Goal: Information Seeking & Learning: Understand process/instructions

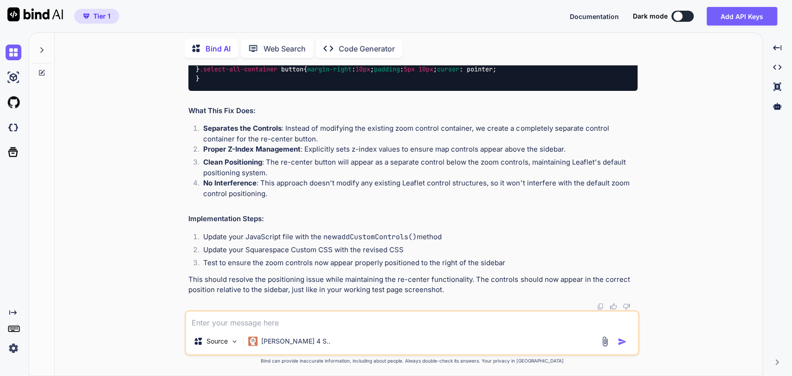
scroll to position [9120, 0]
drag, startPoint x: 414, startPoint y: 164, endPoint x: 188, endPoint y: 149, distance: 226.4
copy div "Updated CSS Replace the existing custom control CSS in your site.css with this:"
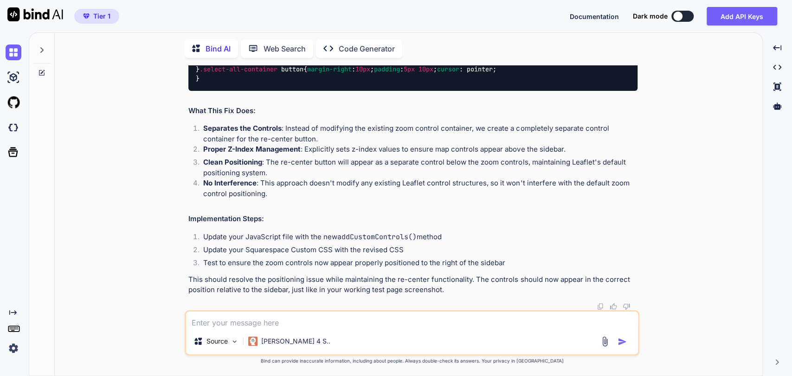
scroll to position [9997, 0]
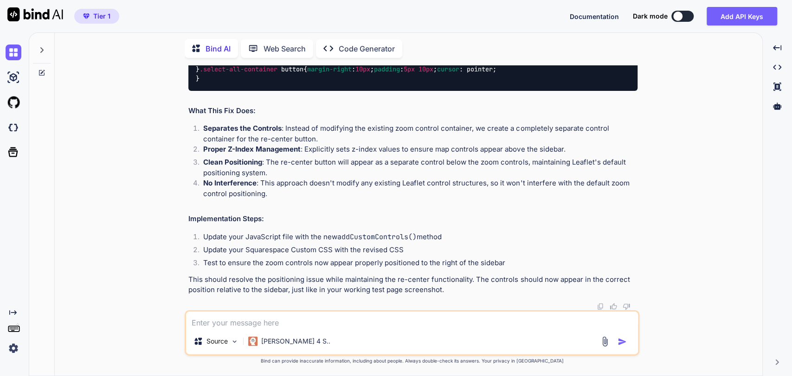
scroll to position [10095, 0]
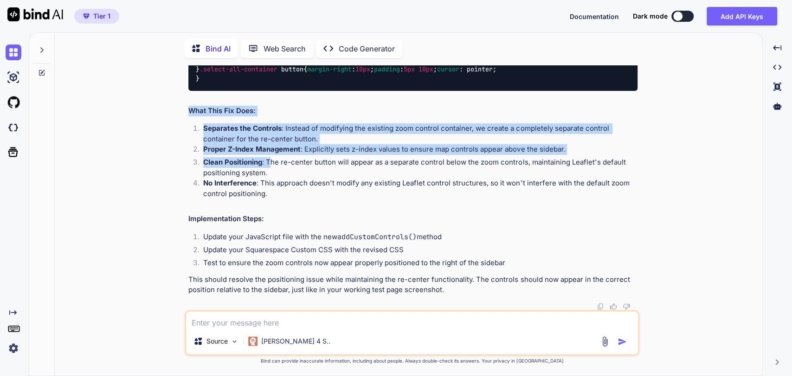
drag, startPoint x: 184, startPoint y: 108, endPoint x: 269, endPoint y: 168, distance: 103.8
click at [269, 168] on div "You Bind AI Thank you for the comprehensive requirements! This is a well-struct…" at bounding box center [412, 220] width 455 height 310
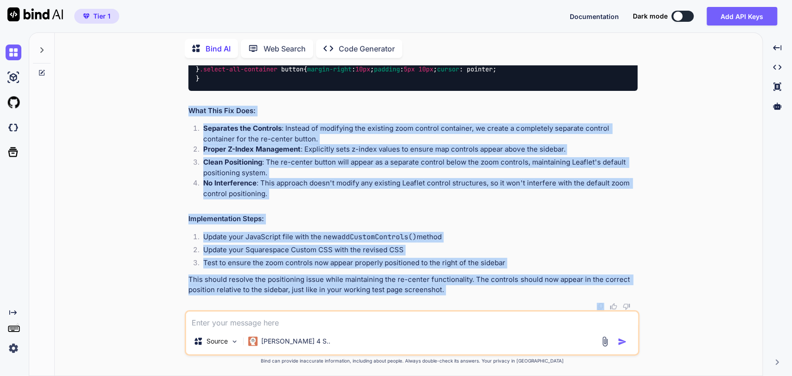
copy div "What This Fix Does: Separates the Controls : Instead of modifying the existing …"
click at [298, 125] on p "Separates the Controls : Instead of modifying the existing zoom control contain…" at bounding box center [420, 133] width 434 height 21
click at [469, 140] on p "Separates the Controls : Instead of modifying the existing zoom control contain…" at bounding box center [420, 133] width 434 height 21
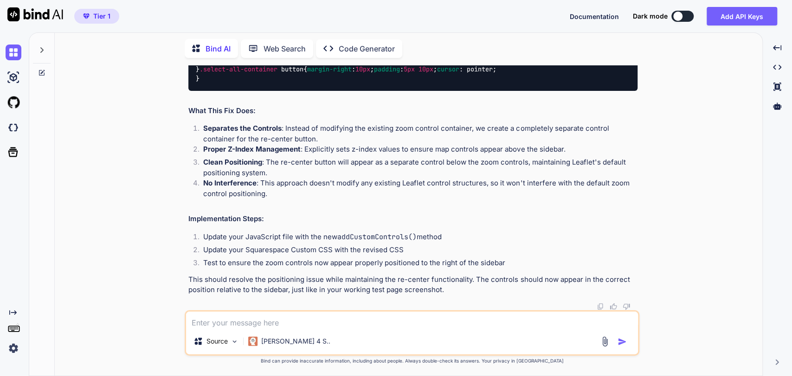
scroll to position [8755, 0]
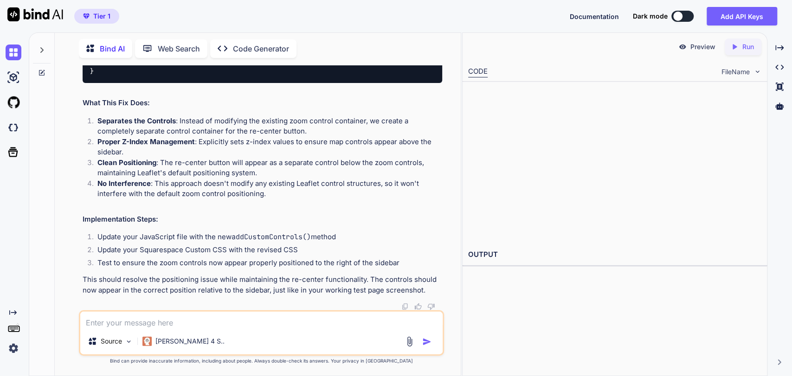
scroll to position [9352, 0]
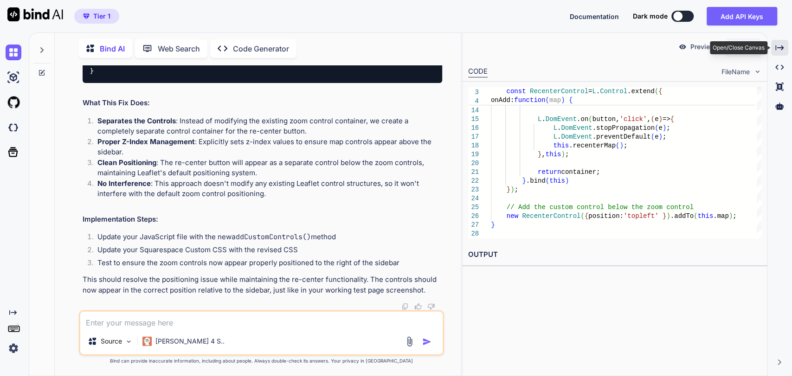
click at [778, 49] on icon "Created with Pixso." at bounding box center [779, 48] width 8 height 8
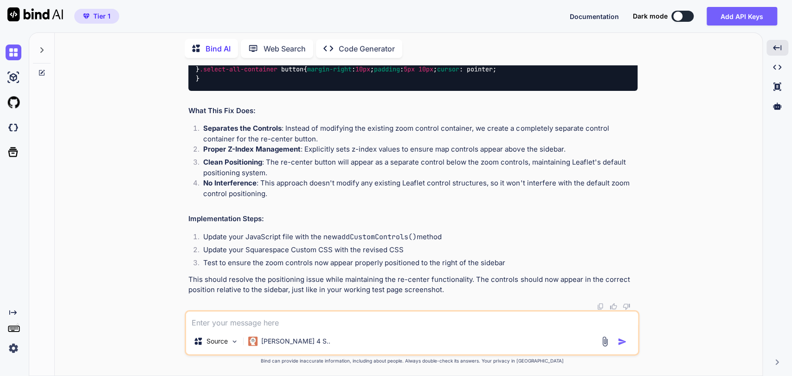
drag, startPoint x: 270, startPoint y: 234, endPoint x: 189, endPoint y: 211, distance: 84.1
copy code "addCustomControls ( )"
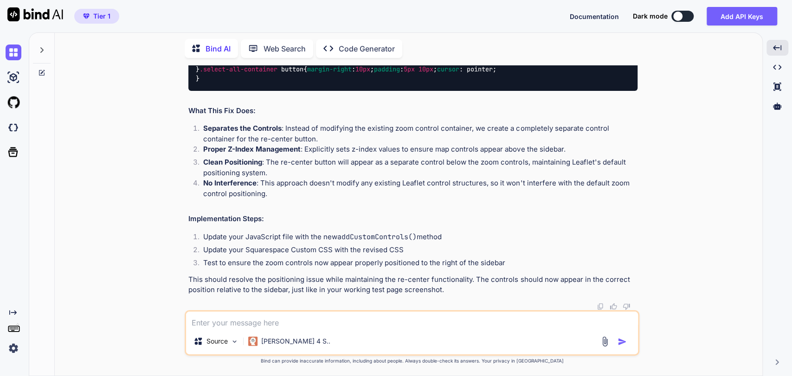
drag, startPoint x: 212, startPoint y: 230, endPoint x: 145, endPoint y: 224, distance: 67.1
click at [145, 224] on div "You Bind AI Thank you for the comprehensive requirements! This is a well-struct…" at bounding box center [412, 220] width 700 height 310
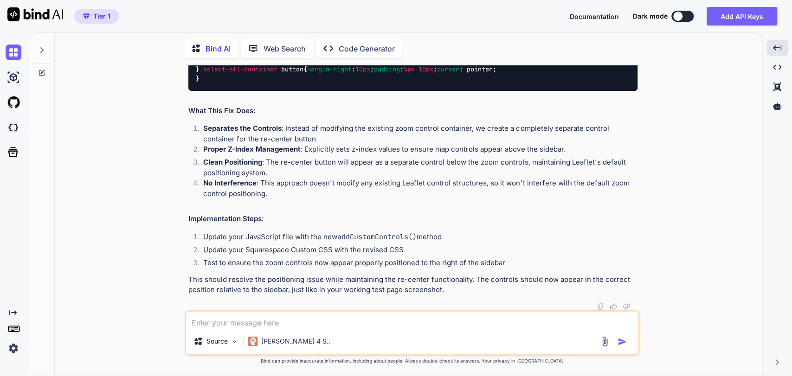
scroll to position [9123, 0]
copy code "/* Custom re-center control styling */ .leaflet-control-custom { margin-top : 1…"
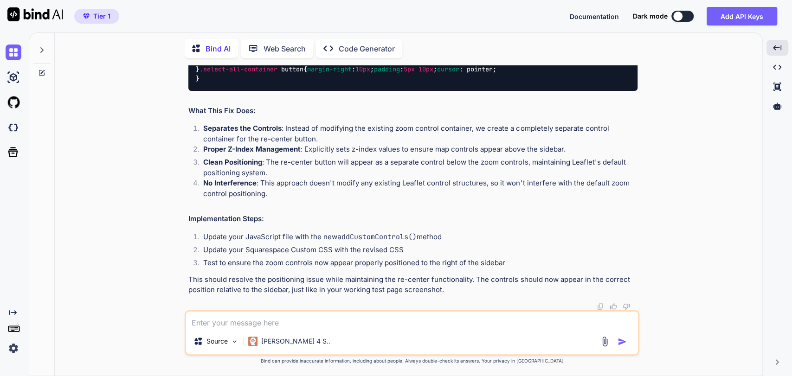
scroll to position [9277, 0]
